Goal: Information Seeking & Learning: Learn about a topic

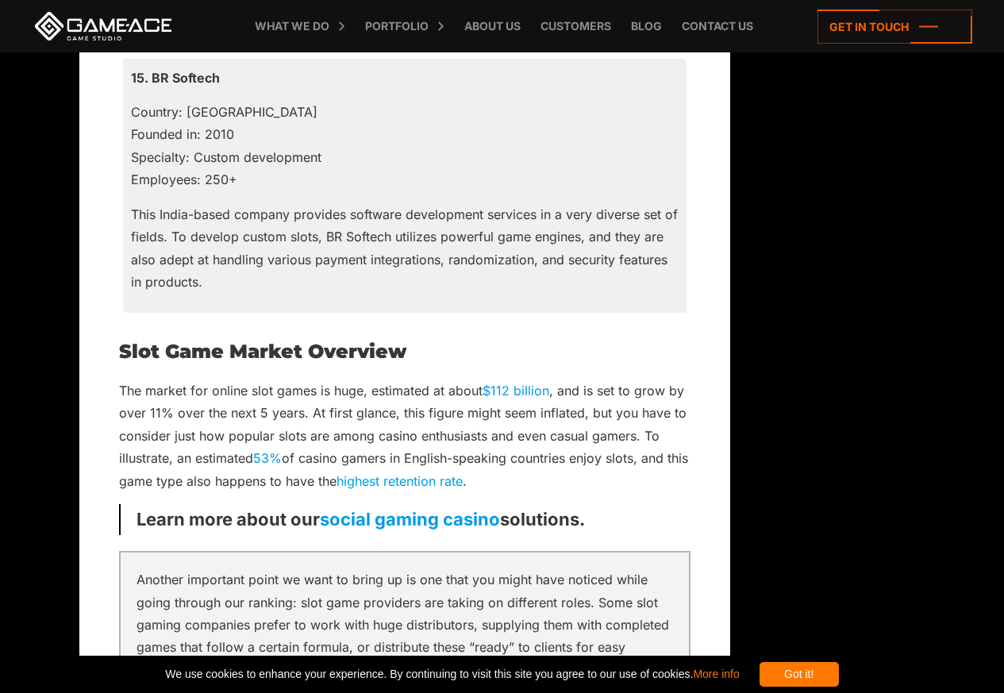
scroll to position [4999, 0]
